Goal: Navigation & Orientation: Find specific page/section

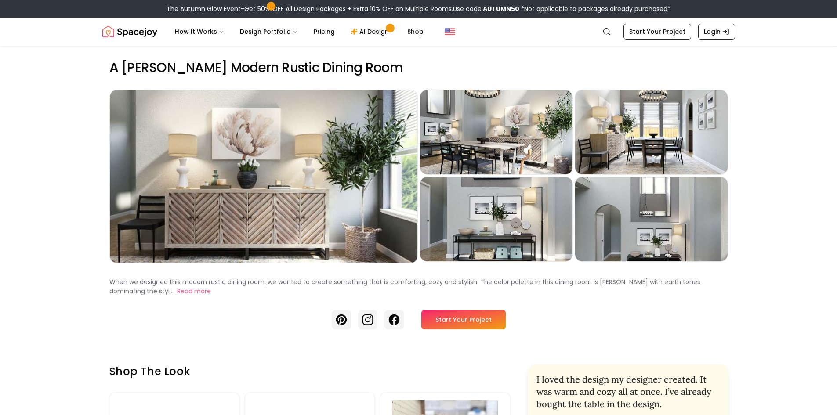
click at [129, 32] on img "Spacejoy" at bounding box center [129, 32] width 55 height 18
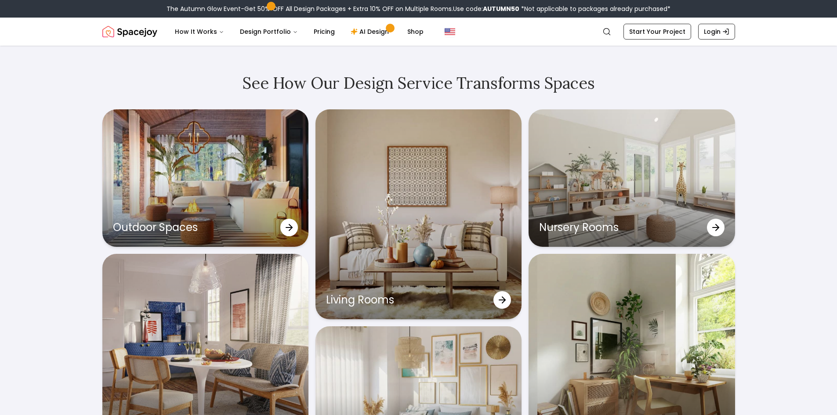
scroll to position [2945, 0]
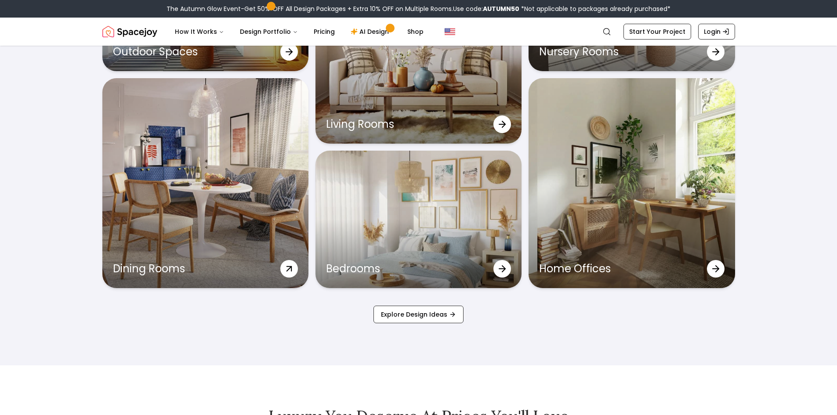
click at [204, 216] on div "Dining Rooms" at bounding box center [205, 183] width 206 height 210
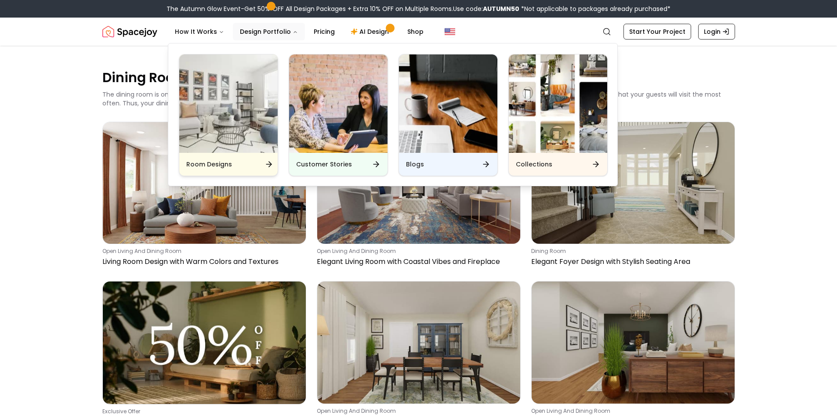
click at [180, 118] on img "Main" at bounding box center [228, 104] width 98 height 98
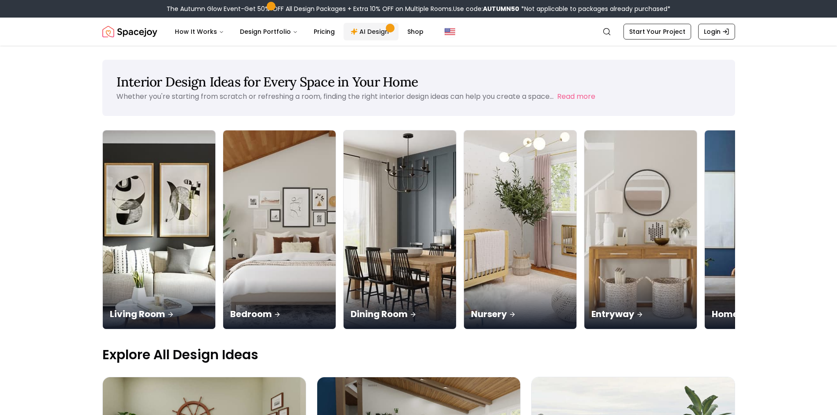
click at [353, 32] on link "AI Design" at bounding box center [371, 32] width 55 height 18
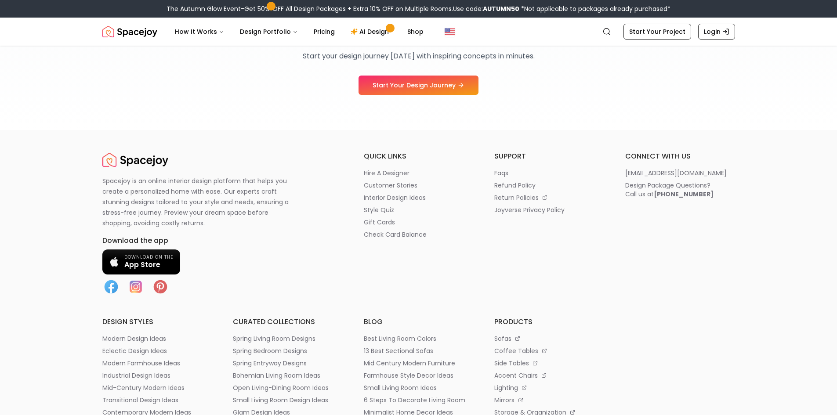
scroll to position [1099, 0]
